Goal: Information Seeking & Learning: Find specific page/section

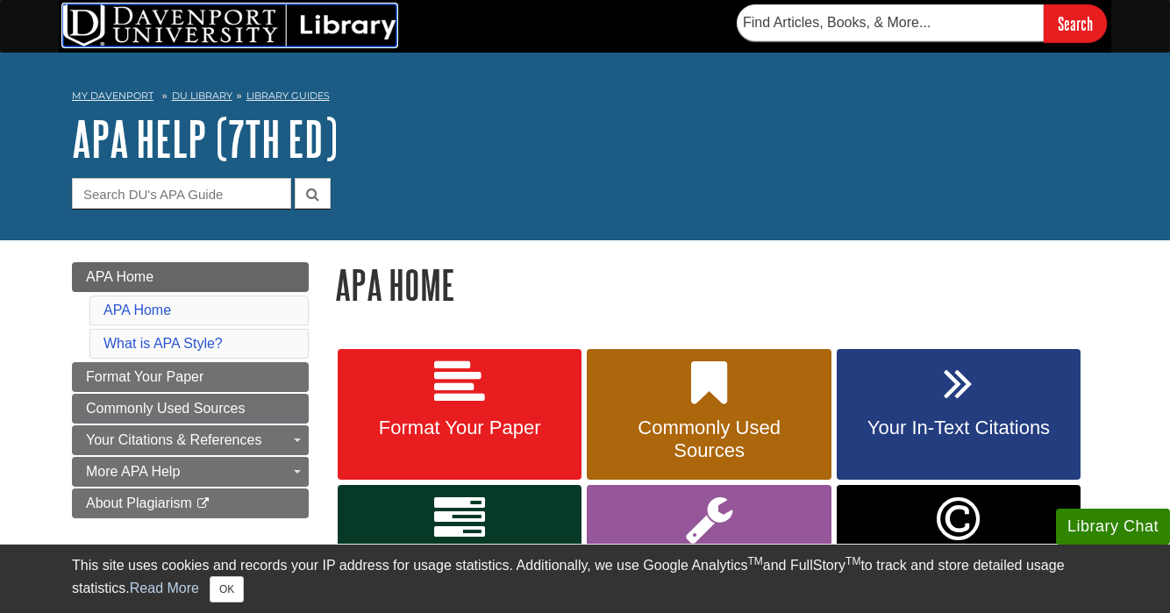
click at [202, 29] on img at bounding box center [229, 25] width 333 height 42
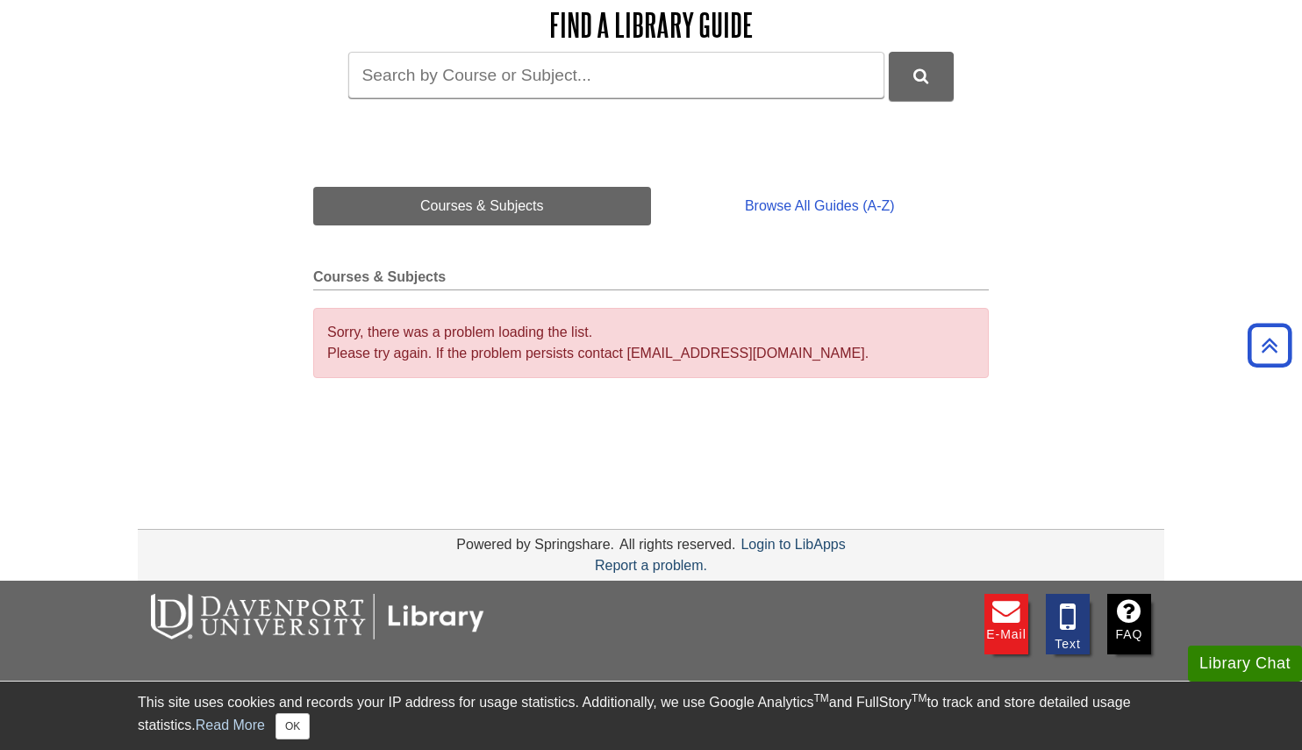
scroll to position [277, 0]
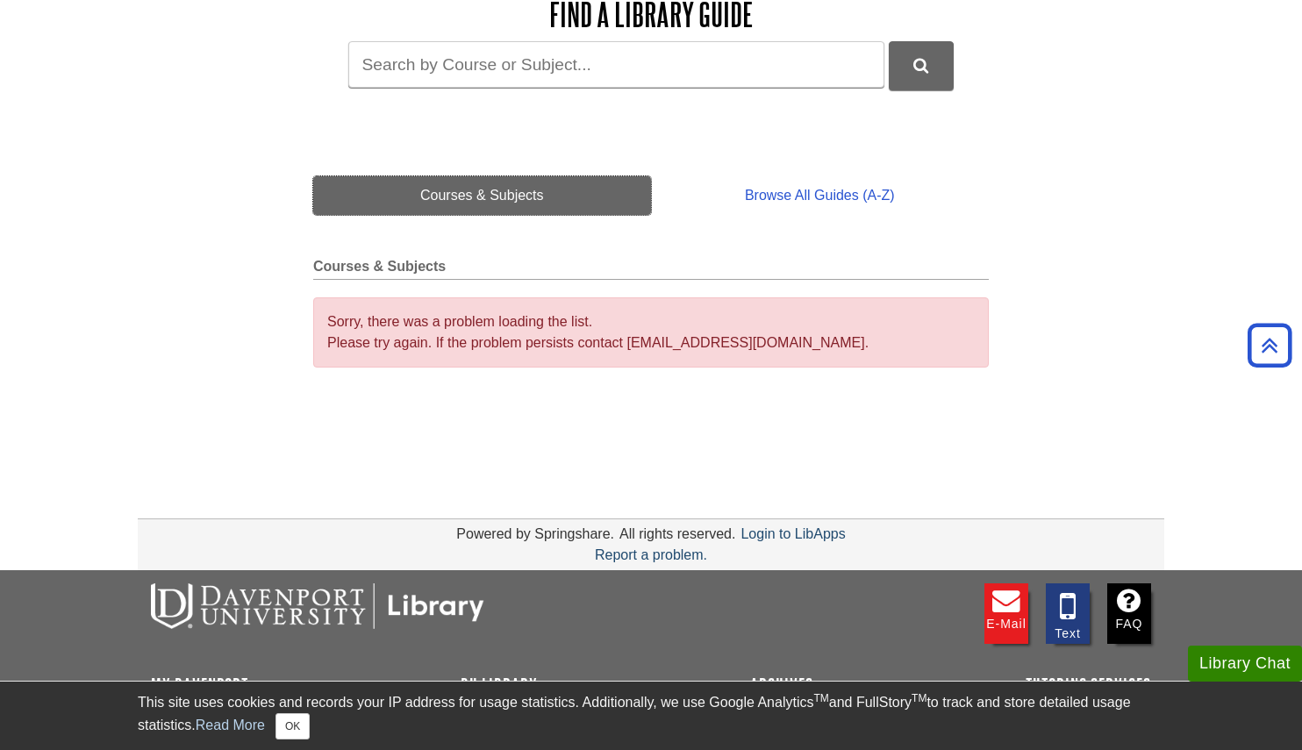
click at [452, 194] on link "Courses & Subjects" at bounding box center [482, 195] width 338 height 39
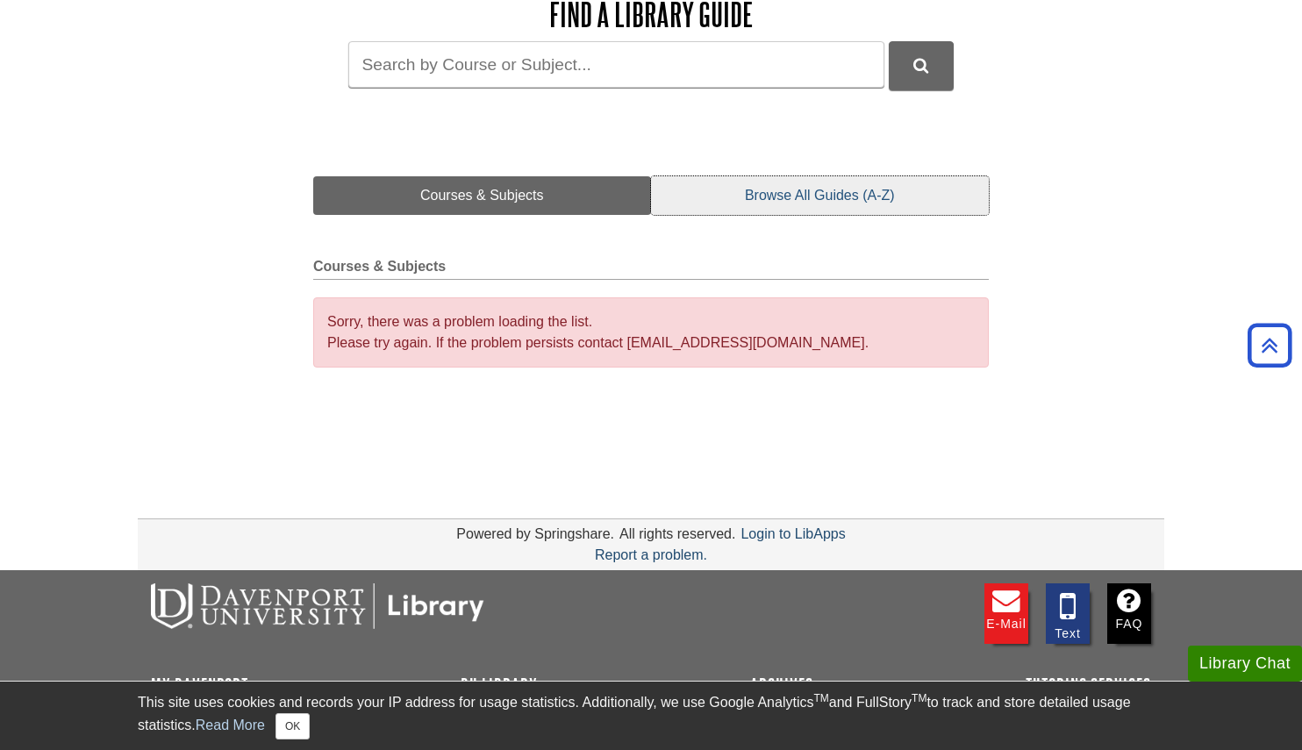
click at [729, 200] on link "Browse All Guides (A-Z)" at bounding box center [820, 195] width 338 height 39
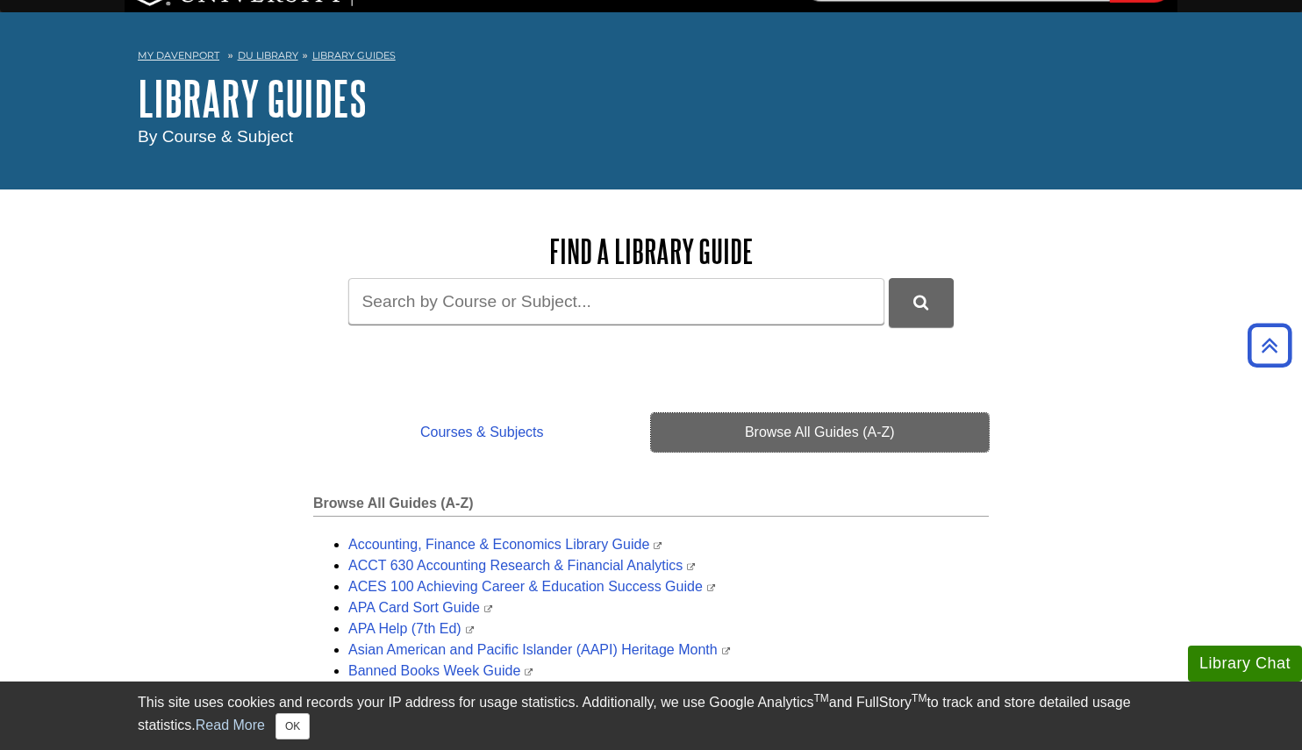
scroll to position [0, 0]
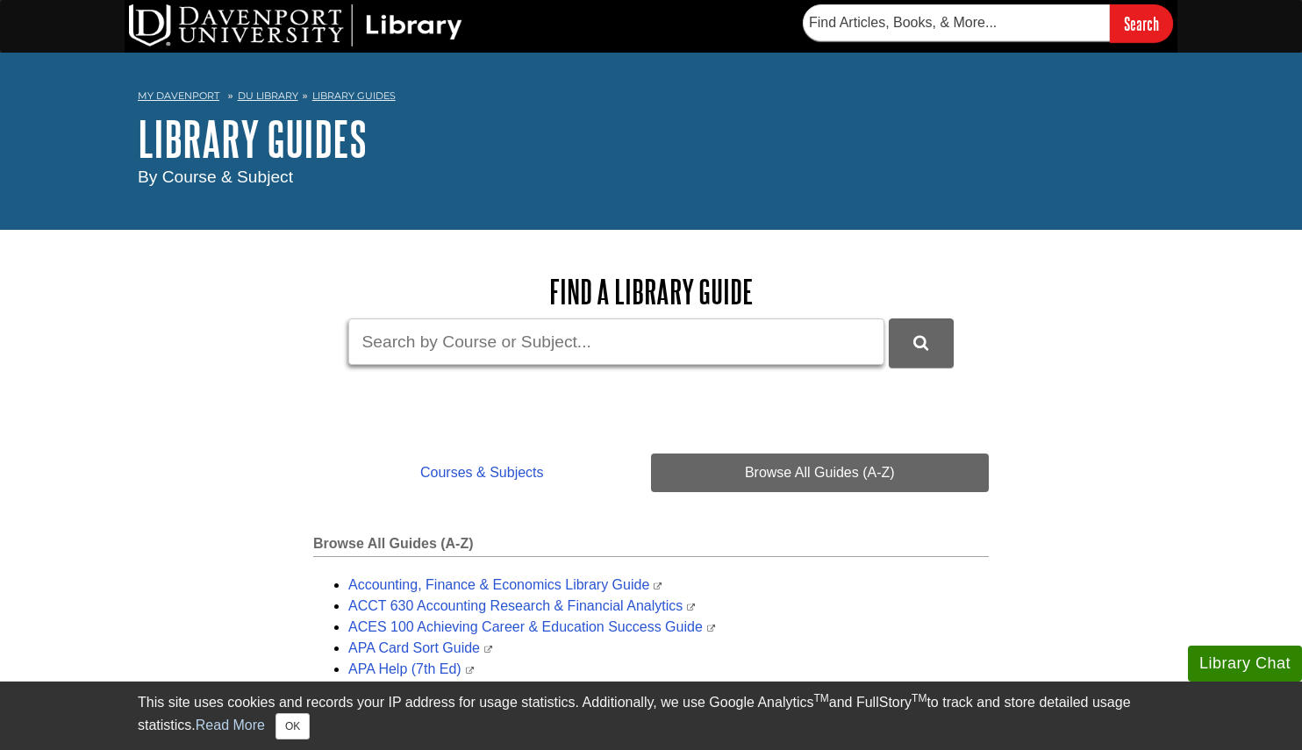
click at [433, 348] on input "Guide Search Terms" at bounding box center [616, 341] width 536 height 46
type input "mgt 653"
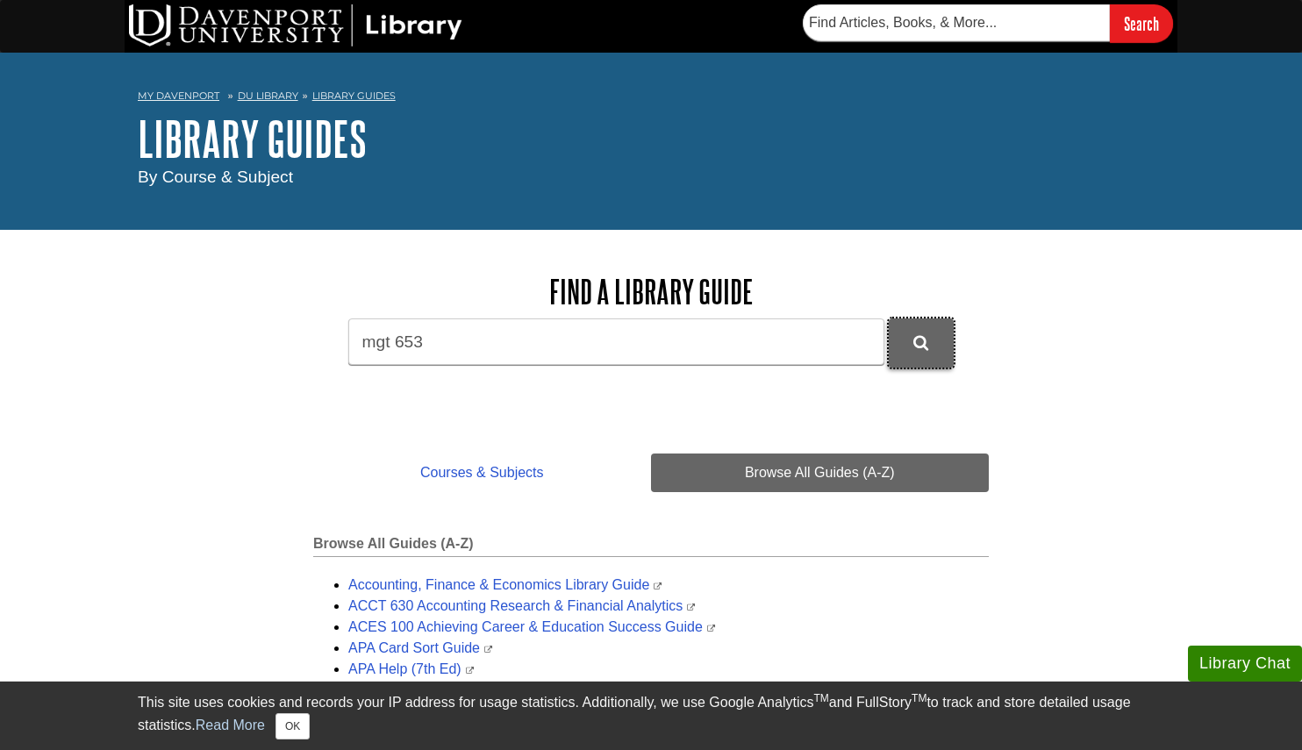
click at [919, 341] on icon "DU Library Guides Search" at bounding box center [920, 343] width 15 height 16
